Goal: Browse casually: Explore the website without a specific task or goal

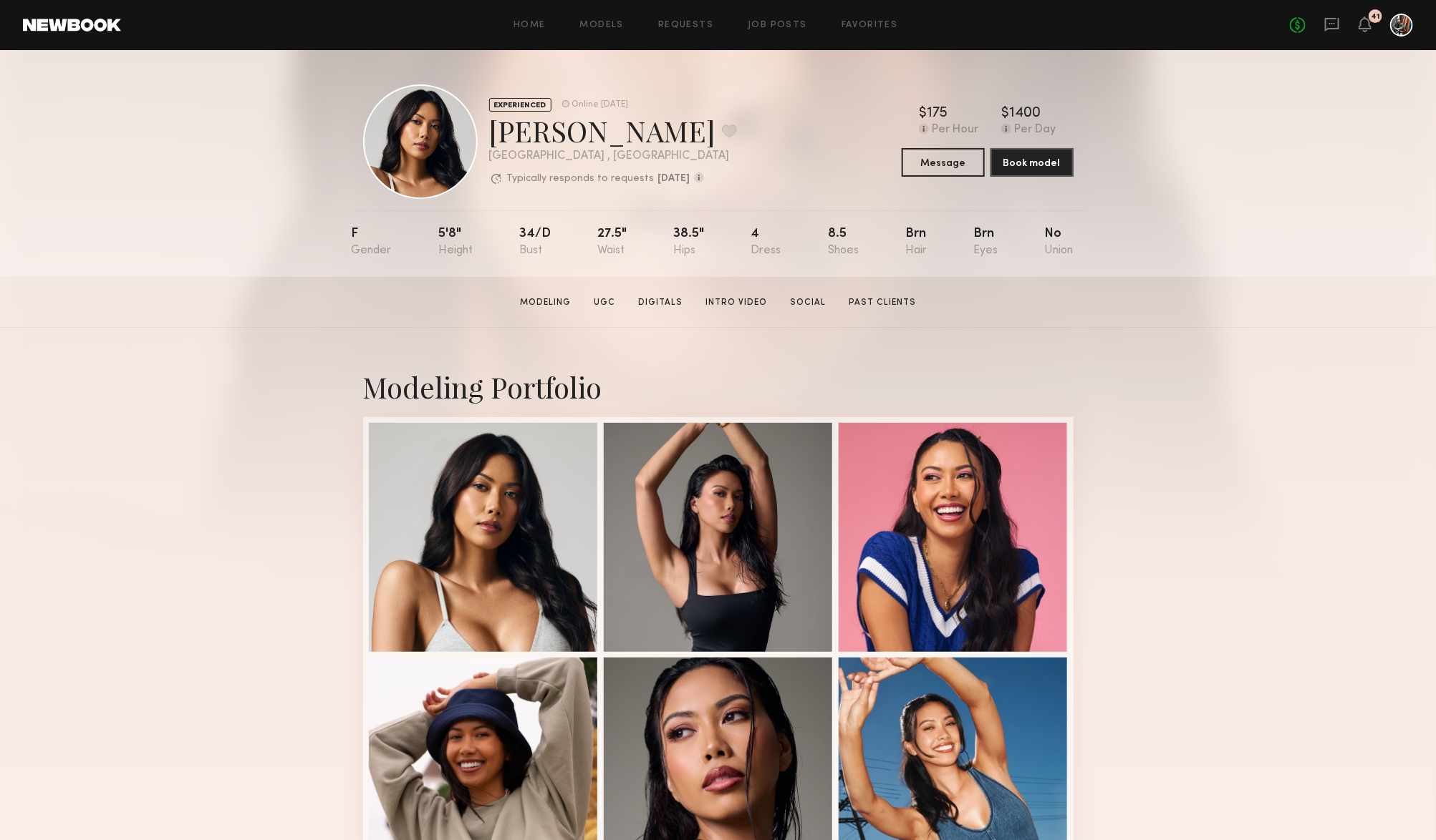
click at [201, 195] on div "EXPERIENCED Online 1d ago Ericka B. Favorite Los Angeles , CA Typically respond…" at bounding box center [718, 163] width 1436 height 227
